Goal: Transaction & Acquisition: Purchase product/service

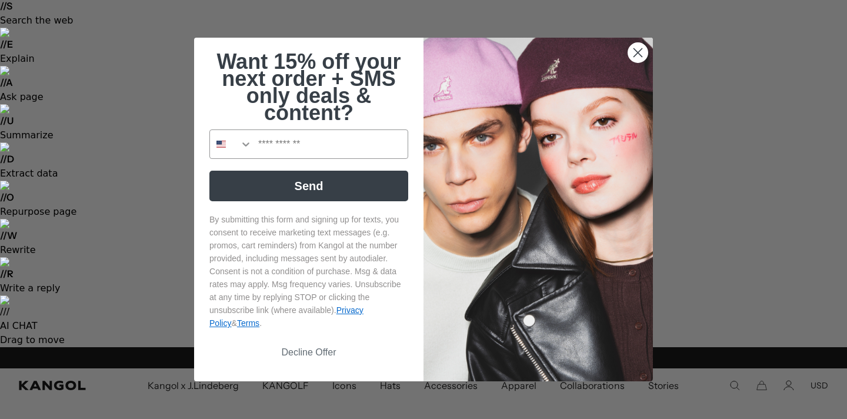
scroll to position [0, 242]
click at [637, 51] on icon "Close dialog" at bounding box center [638, 53] width 8 height 8
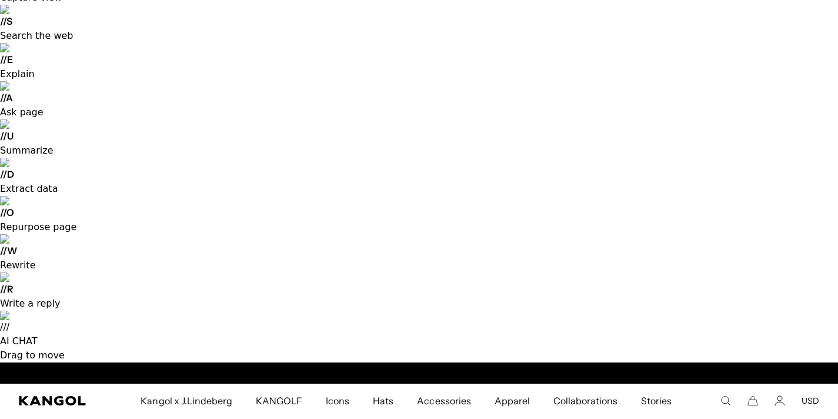
scroll to position [0, 0]
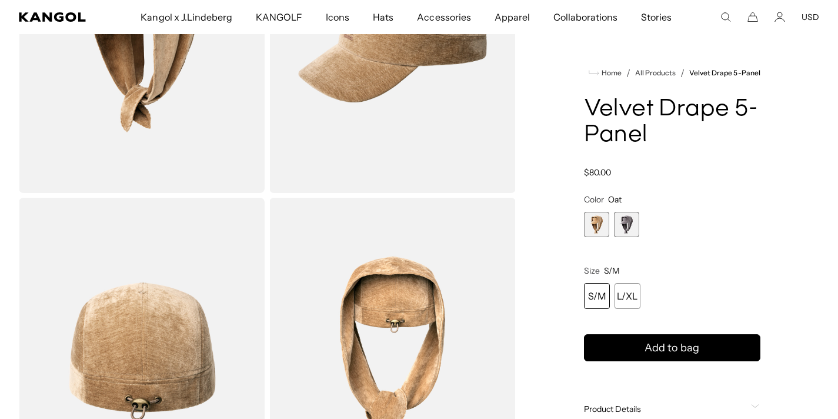
click at [633, 403] on span "Product Details" at bounding box center [665, 408] width 162 height 11
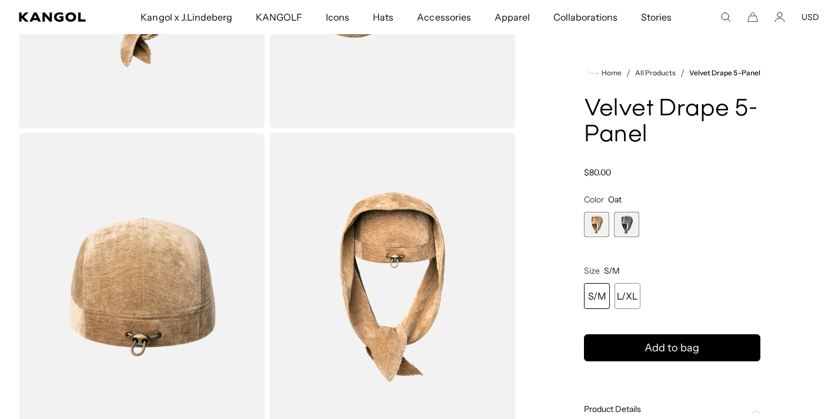
scroll to position [0, 242]
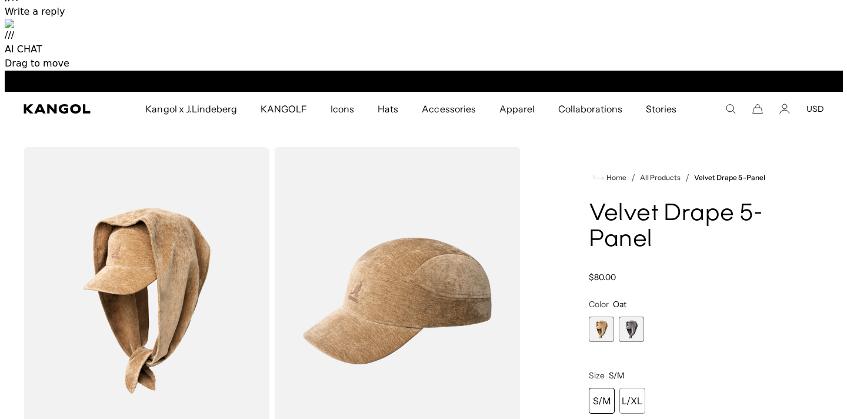
scroll to position [0, 0]
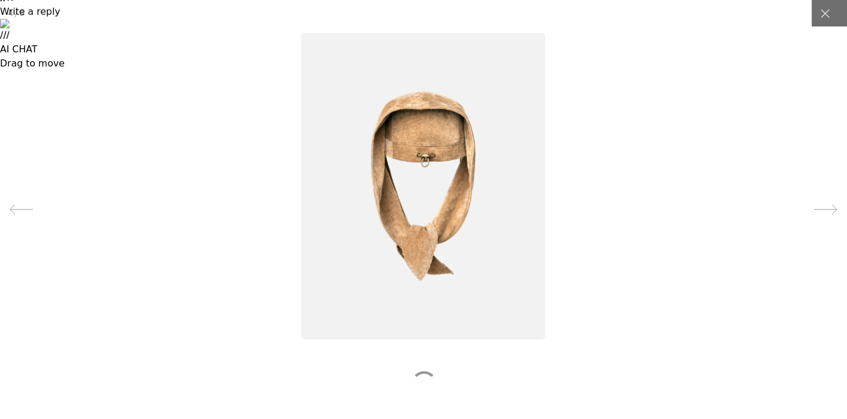
scroll to position [0, 242]
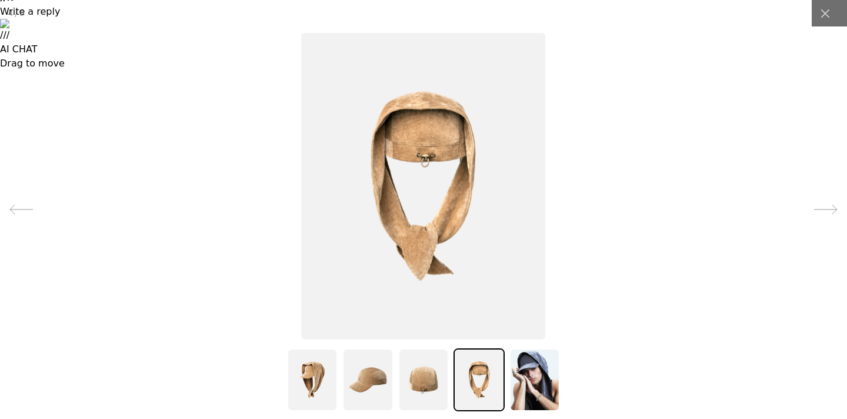
click at [422, 376] on img at bounding box center [423, 379] width 51 height 63
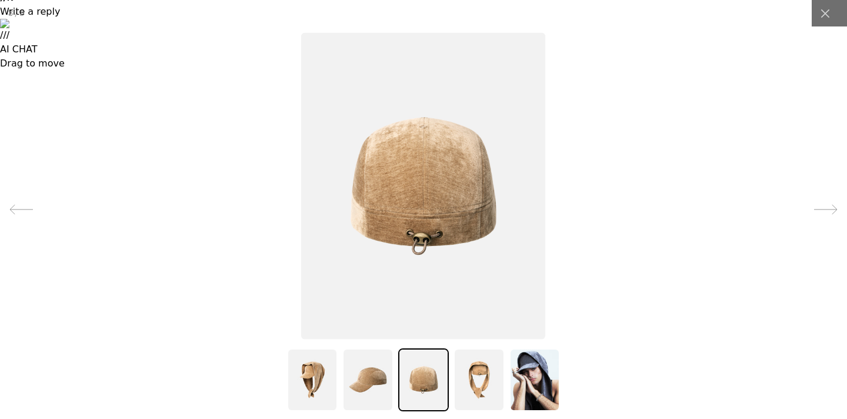
scroll to position [0, 0]
click at [360, 389] on img at bounding box center [367, 379] width 51 height 63
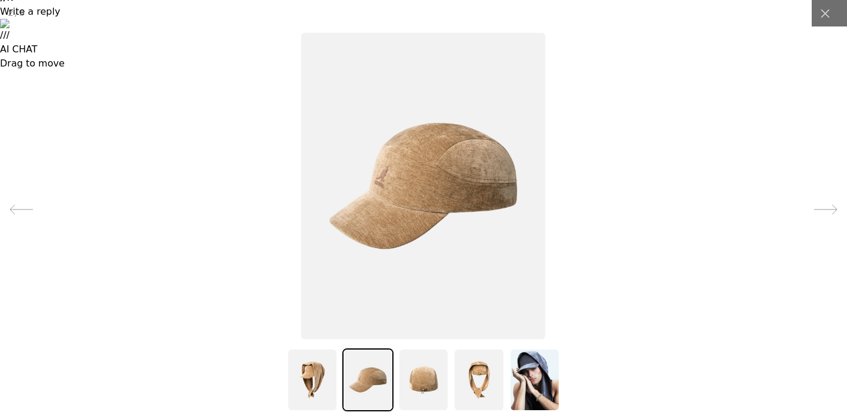
click at [397, 179] on img at bounding box center [423, 185] width 245 height 306
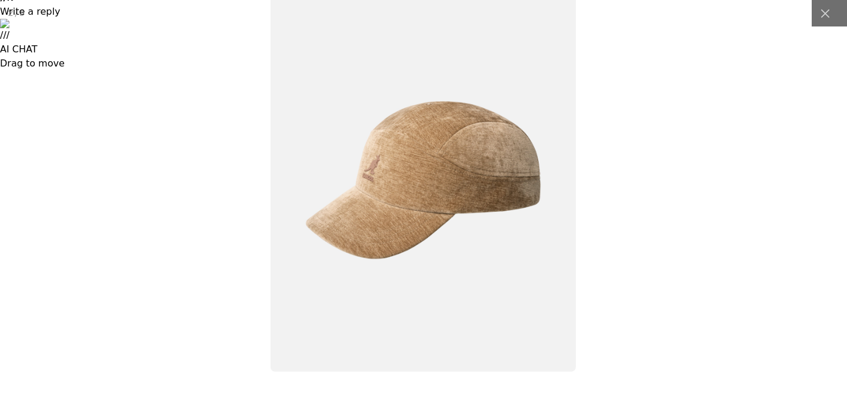
scroll to position [0, 242]
click at [406, 180] on img at bounding box center [423, 179] width 305 height 383
click at [821, 14] on icon at bounding box center [825, 14] width 12 height 12
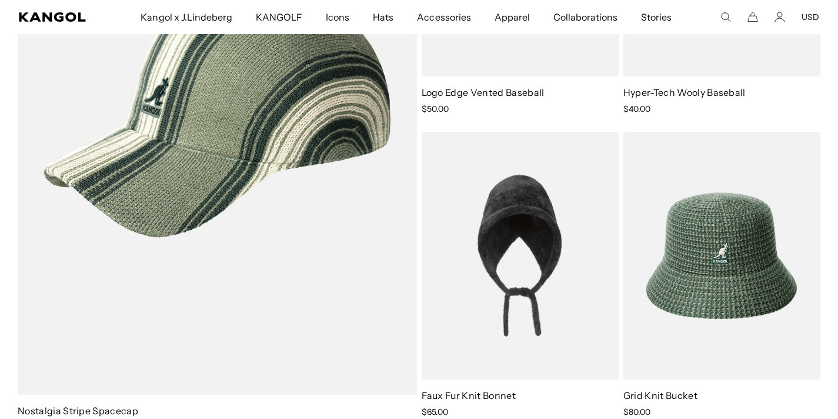
scroll to position [2659, 0]
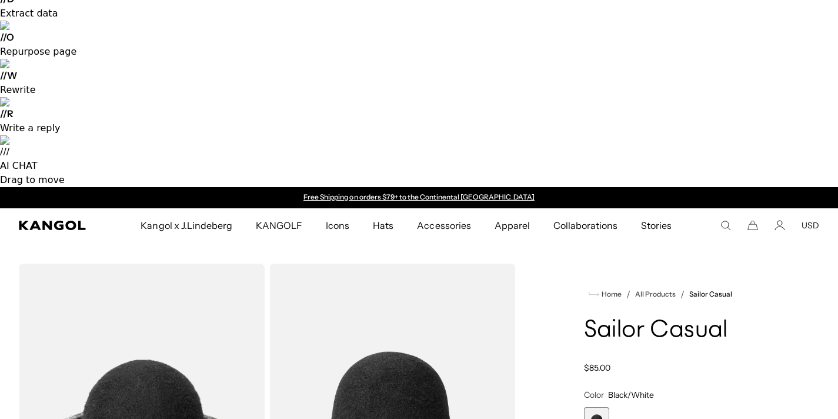
scroll to position [260, 0]
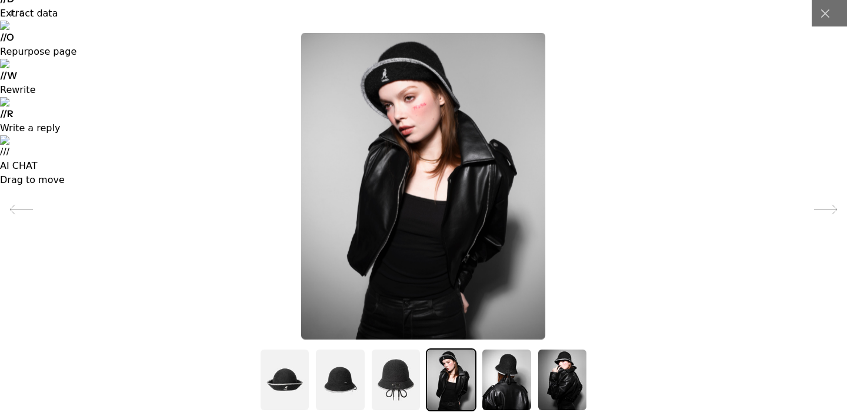
scroll to position [0, 0]
click at [503, 373] on img at bounding box center [506, 379] width 51 height 63
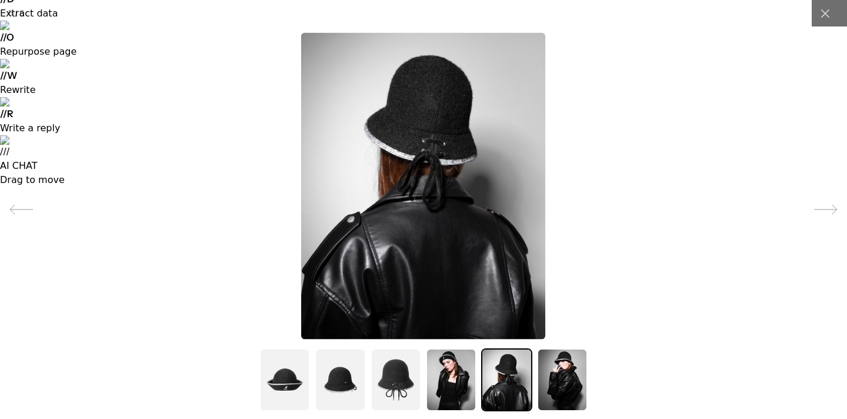
scroll to position [0, 242]
click at [556, 368] on img at bounding box center [562, 379] width 51 height 63
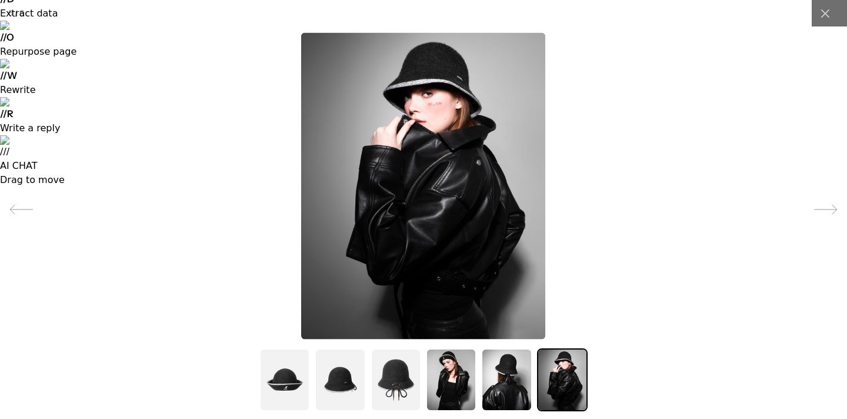
click at [454, 379] on img at bounding box center [451, 379] width 51 height 63
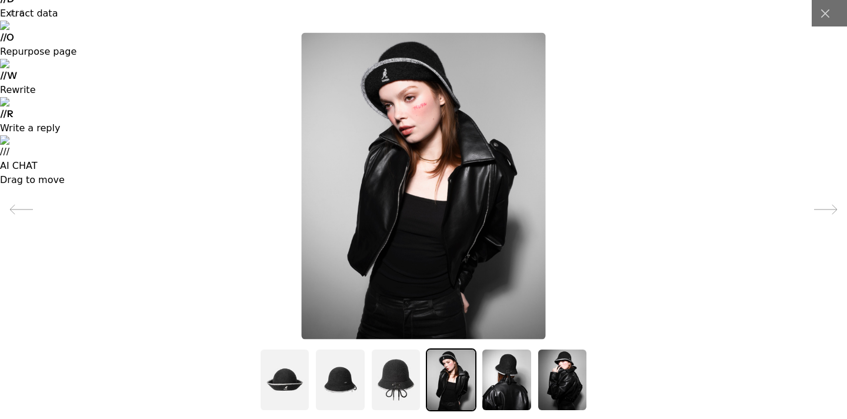
click at [399, 81] on img at bounding box center [424, 185] width 245 height 306
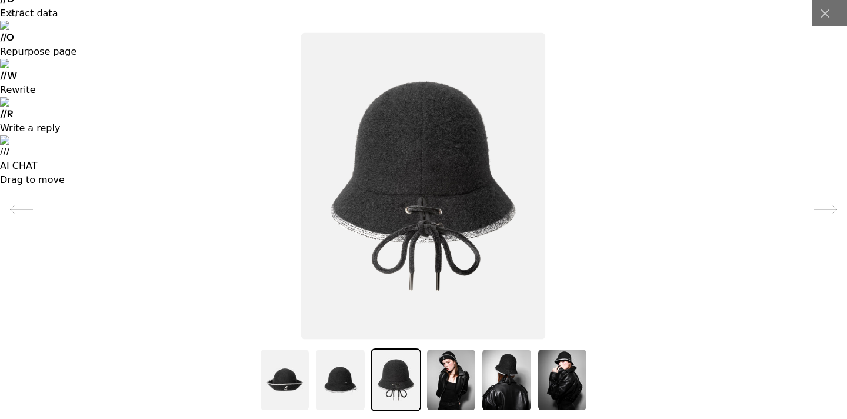
scroll to position [0, 0]
click at [458, 172] on img at bounding box center [423, 185] width 245 height 306
click at [830, 213] on icon at bounding box center [826, 210] width 24 height 24
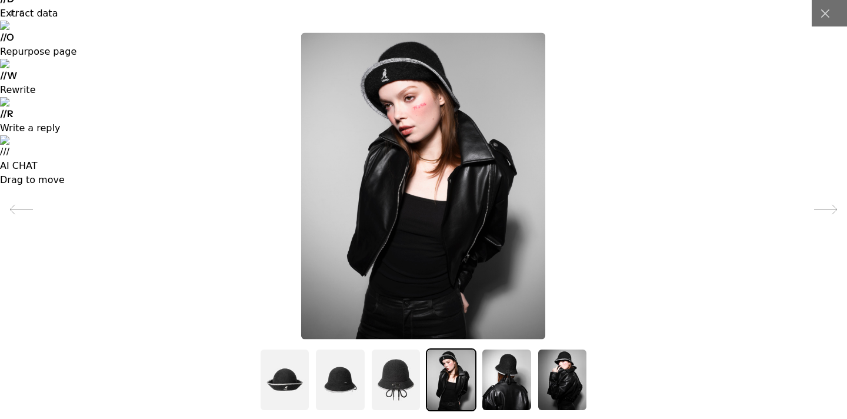
click at [407, 109] on img at bounding box center [423, 185] width 245 height 306
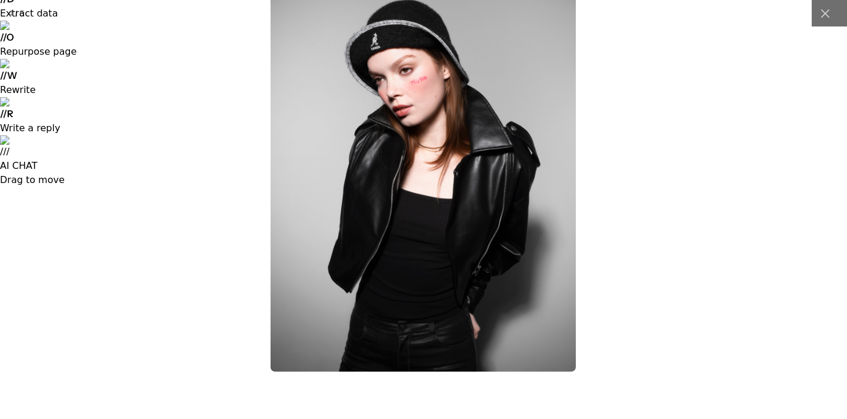
click at [405, 105] on img at bounding box center [422, 179] width 305 height 383
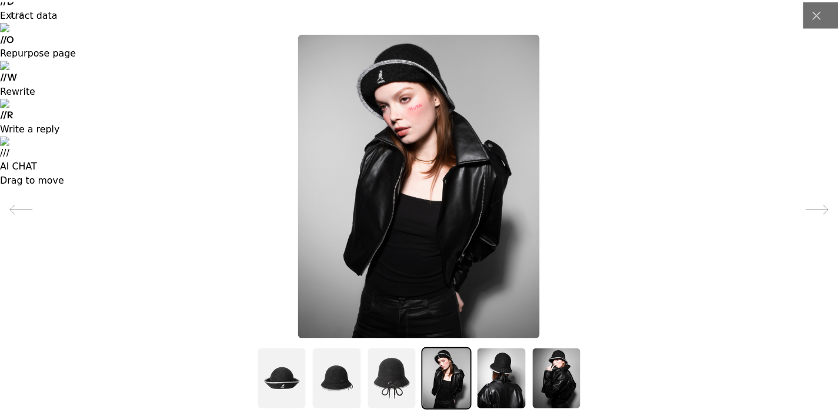
scroll to position [0, 0]
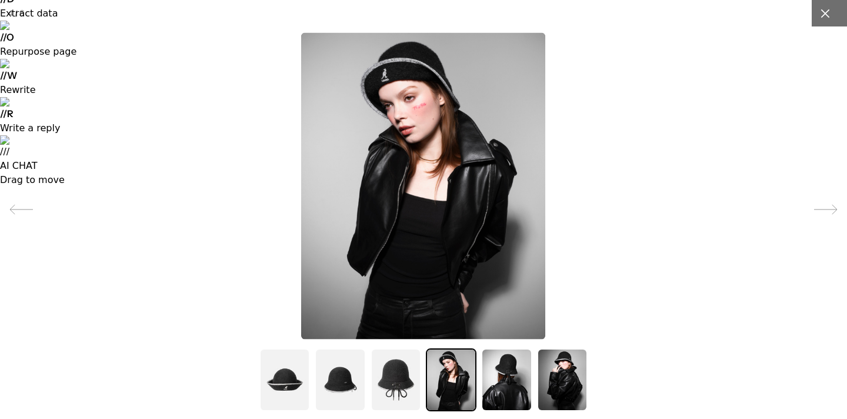
click at [824, 12] on icon at bounding box center [825, 14] width 12 height 12
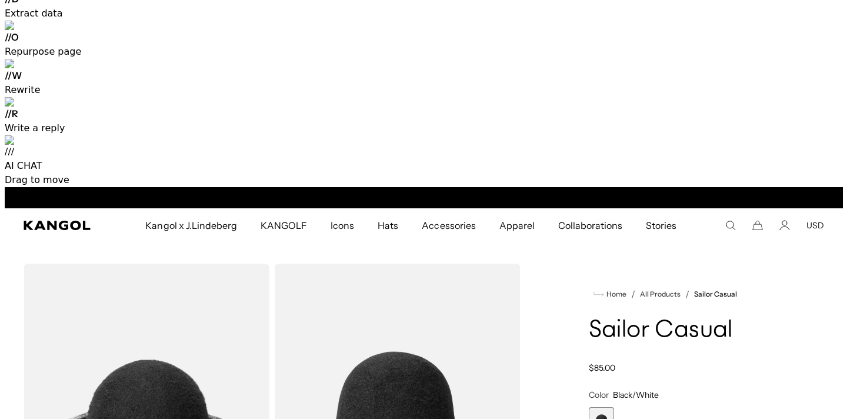
scroll to position [0, 242]
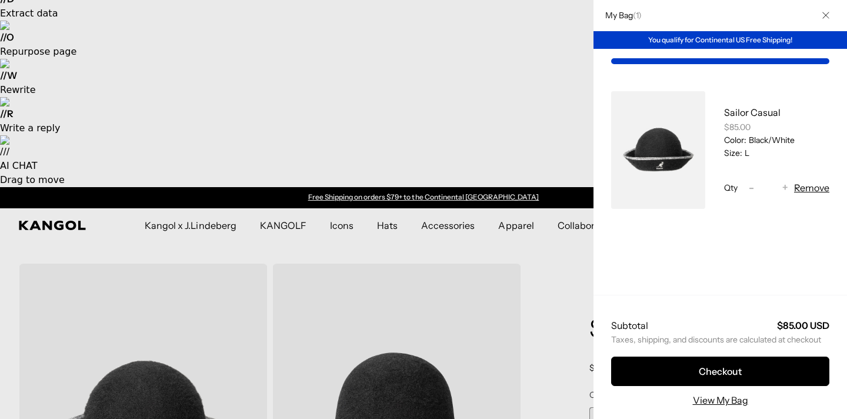
click at [564, 115] on div at bounding box center [423, 209] width 847 height 419
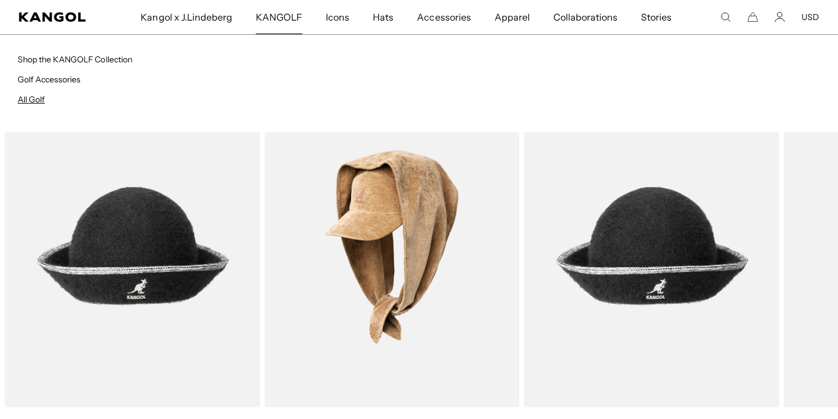
click at [40, 99] on link "All Golf" at bounding box center [31, 99] width 27 height 11
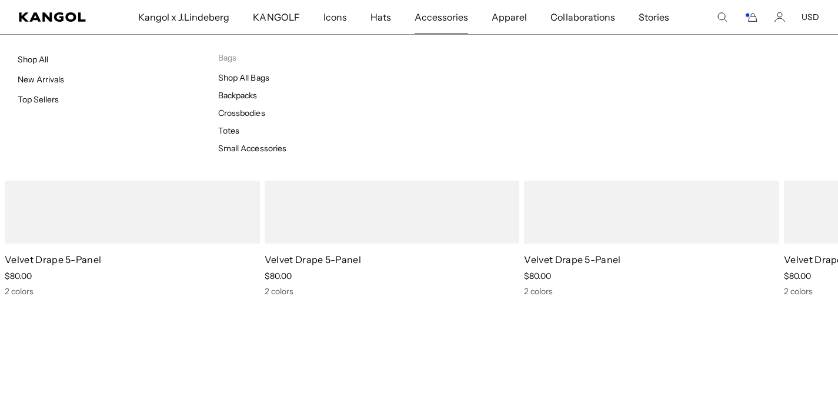
click at [431, 17] on span "Accessories" at bounding box center [440, 17] width 53 height 34
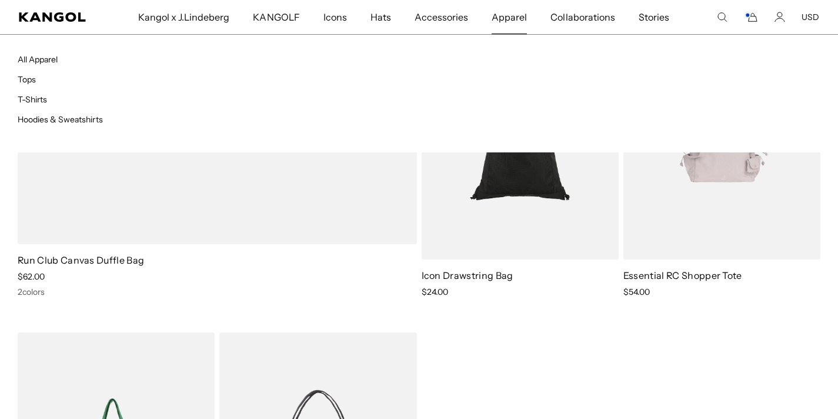
click at [500, 18] on span "Apparel" at bounding box center [508, 17] width 35 height 34
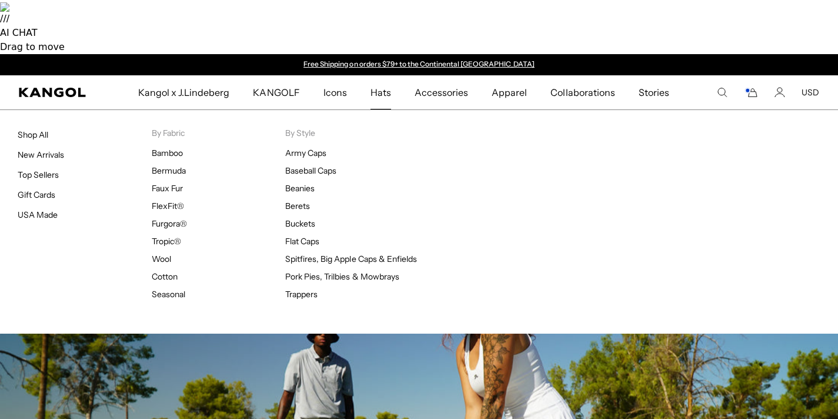
click at [385, 75] on span "Hats" at bounding box center [380, 92] width 21 height 34
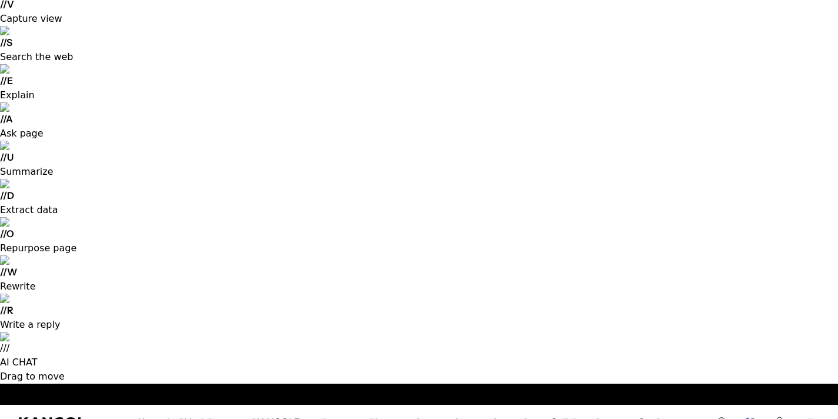
scroll to position [0, 242]
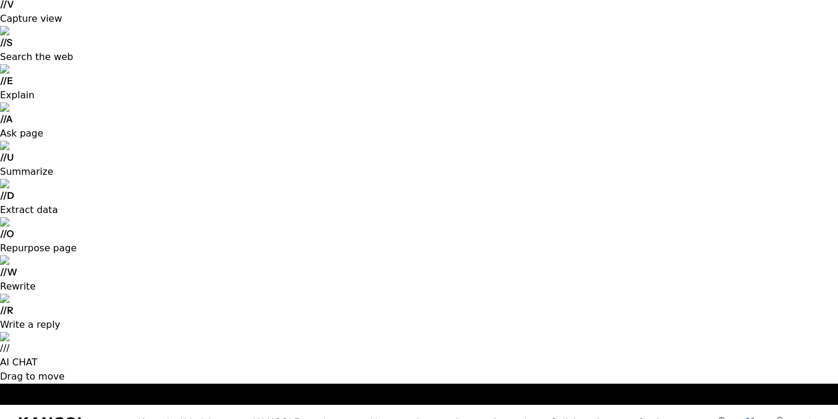
scroll to position [0, 242]
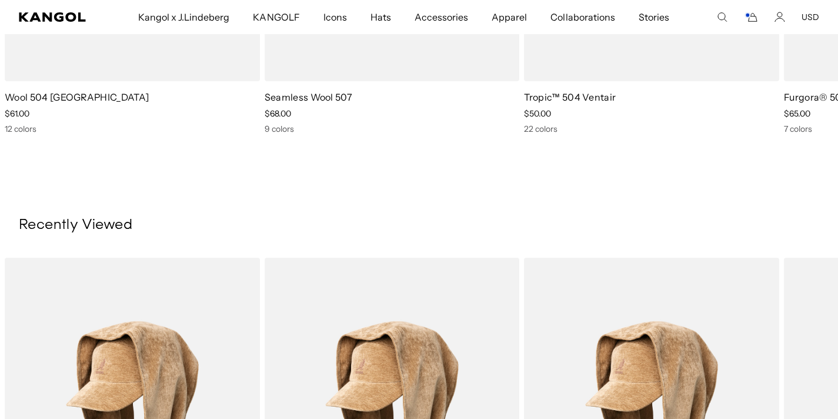
scroll to position [0, 242]
